Goal: Check status: Check status

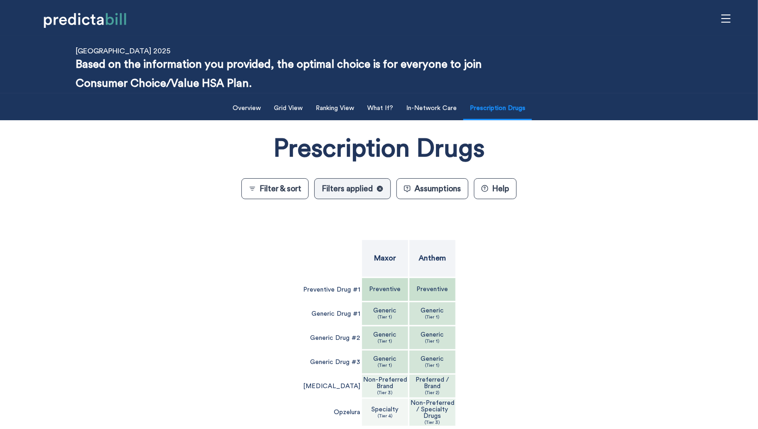
click at [209, 235] on div "Prescription Drugs Filter & sort Filters applied ✕ Assumptions ? Help Maxor Ant…" at bounding box center [379, 306] width 622 height 362
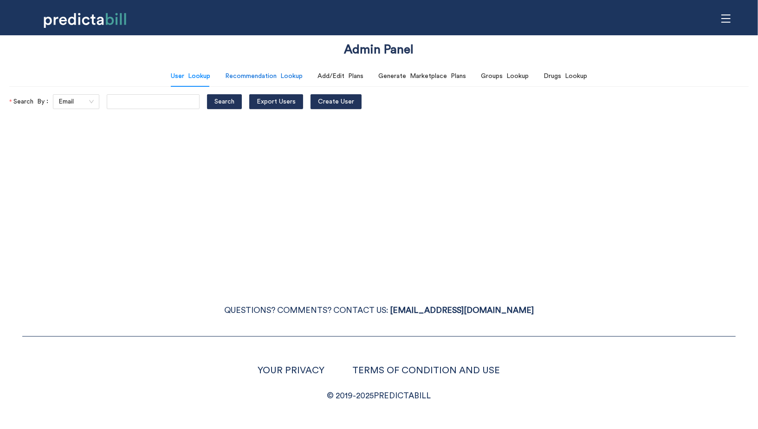
click at [281, 71] on div "Recommendation Lookup" at bounding box center [264, 76] width 78 height 10
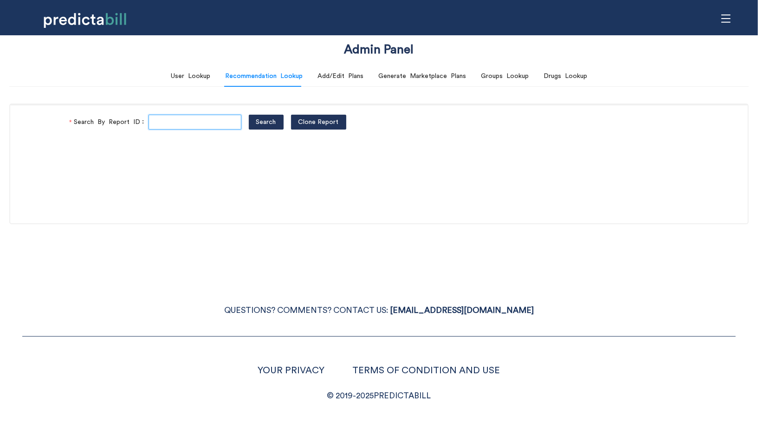
click at [208, 123] on input "Search By Report ID" at bounding box center [195, 122] width 93 height 15
paste input "exeU99vANR"
type input "exeU99vANR"
click at [249, 115] on button "Search" at bounding box center [266, 122] width 35 height 15
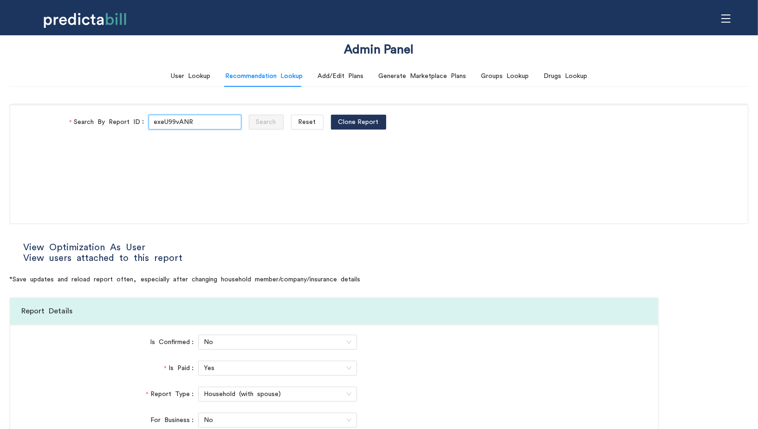
type input "National PPO"
type input "BlueCare Health Plan"
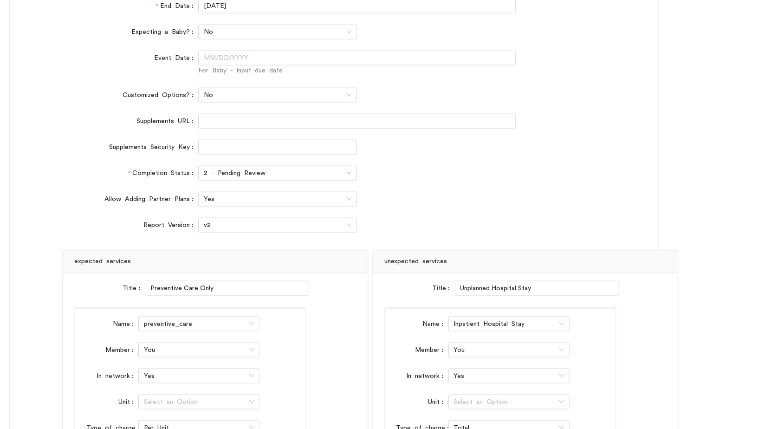
scroll to position [531, 0]
